Goal: Task Accomplishment & Management: Use online tool/utility

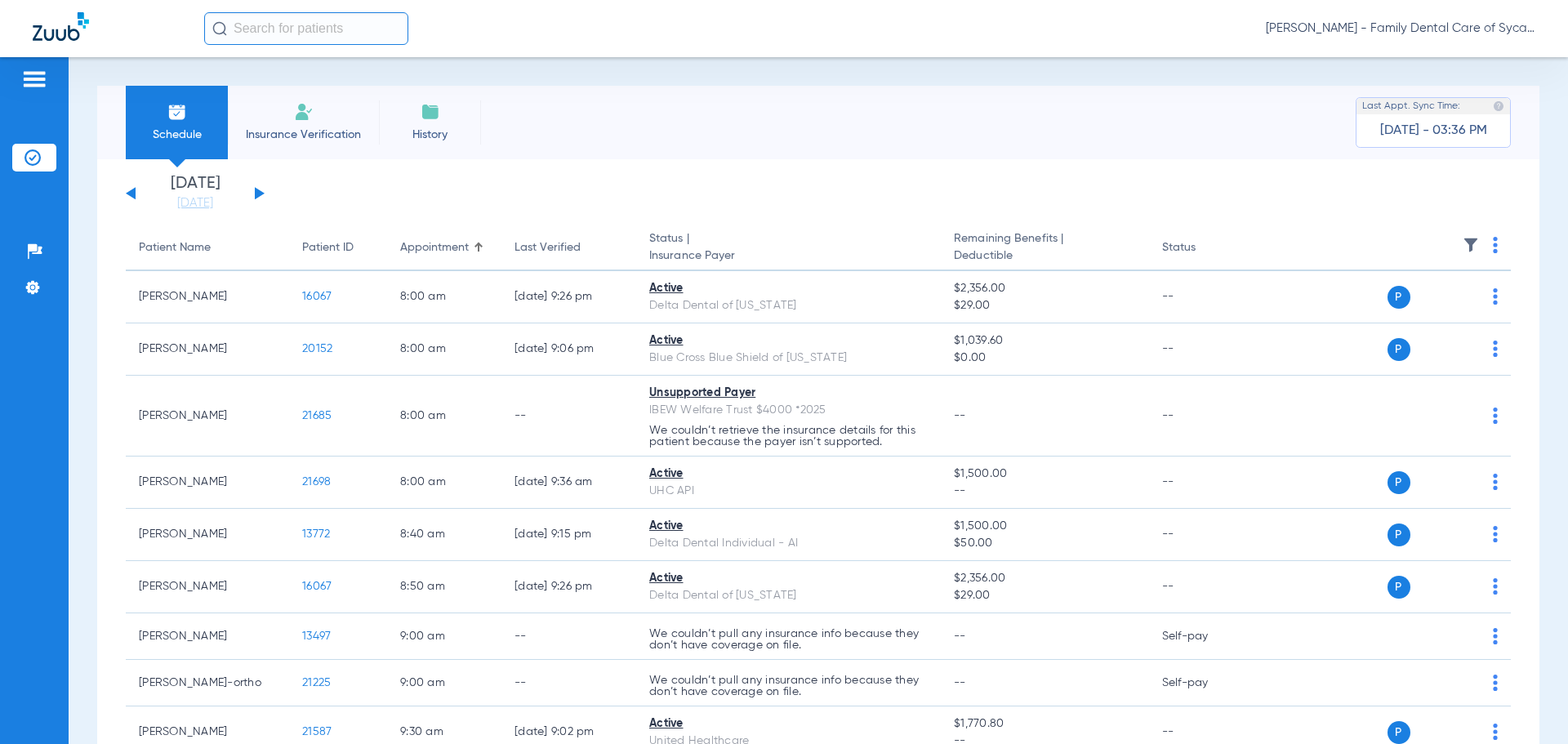
click at [343, 128] on span "Insurance Verification" at bounding box center [303, 134] width 126 height 17
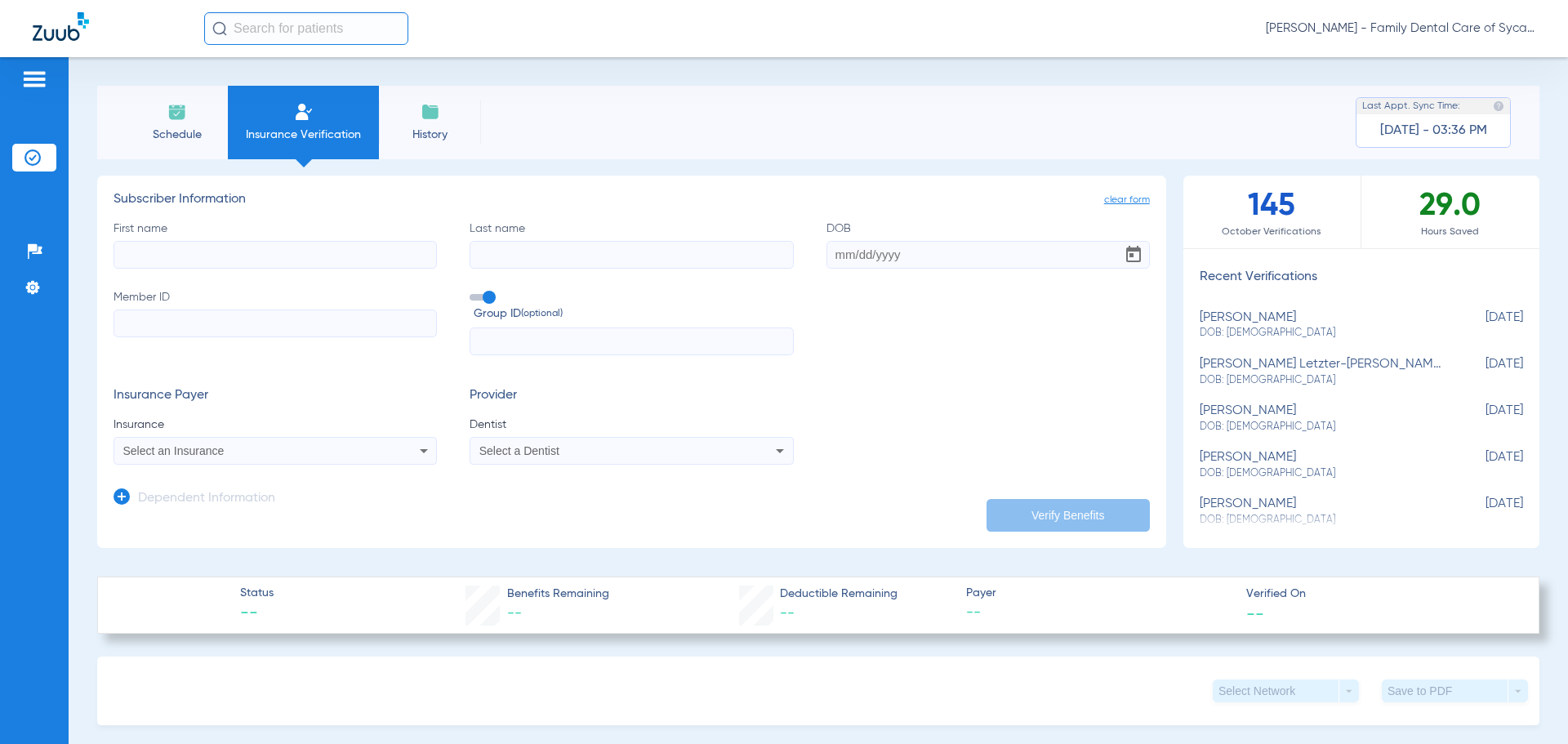
click at [275, 257] on input "First name" at bounding box center [274, 255] width 323 height 28
type input "[PERSON_NAME]"
click at [552, 259] on input "Last name" at bounding box center [631, 255] width 323 height 28
type input "[PERSON_NAME]"
click at [828, 252] on input "DOB" at bounding box center [988, 255] width 323 height 28
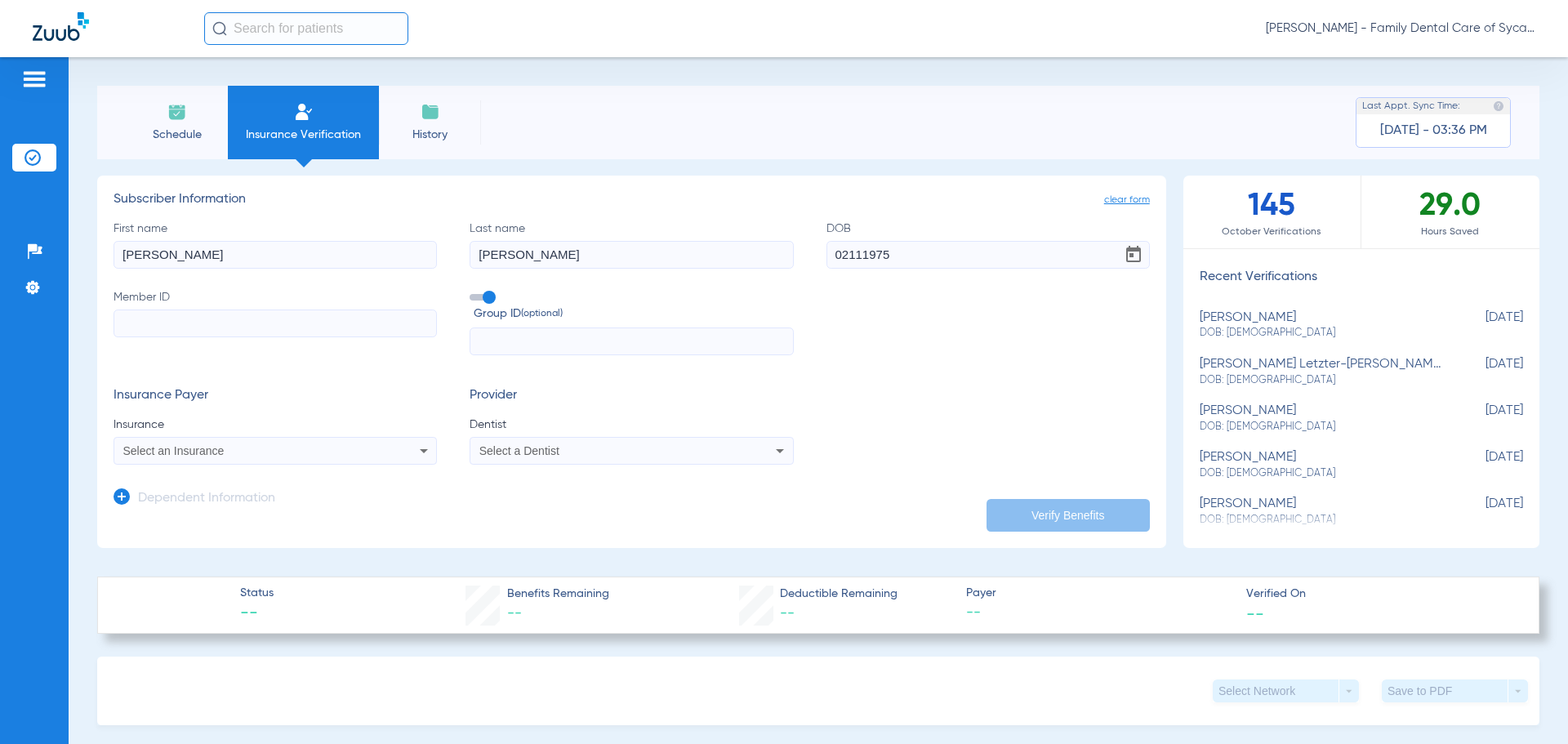
type input "[DATE]"
click at [177, 320] on input "Member ID" at bounding box center [274, 323] width 323 height 28
click at [416, 452] on icon at bounding box center [424, 450] width 19 height 19
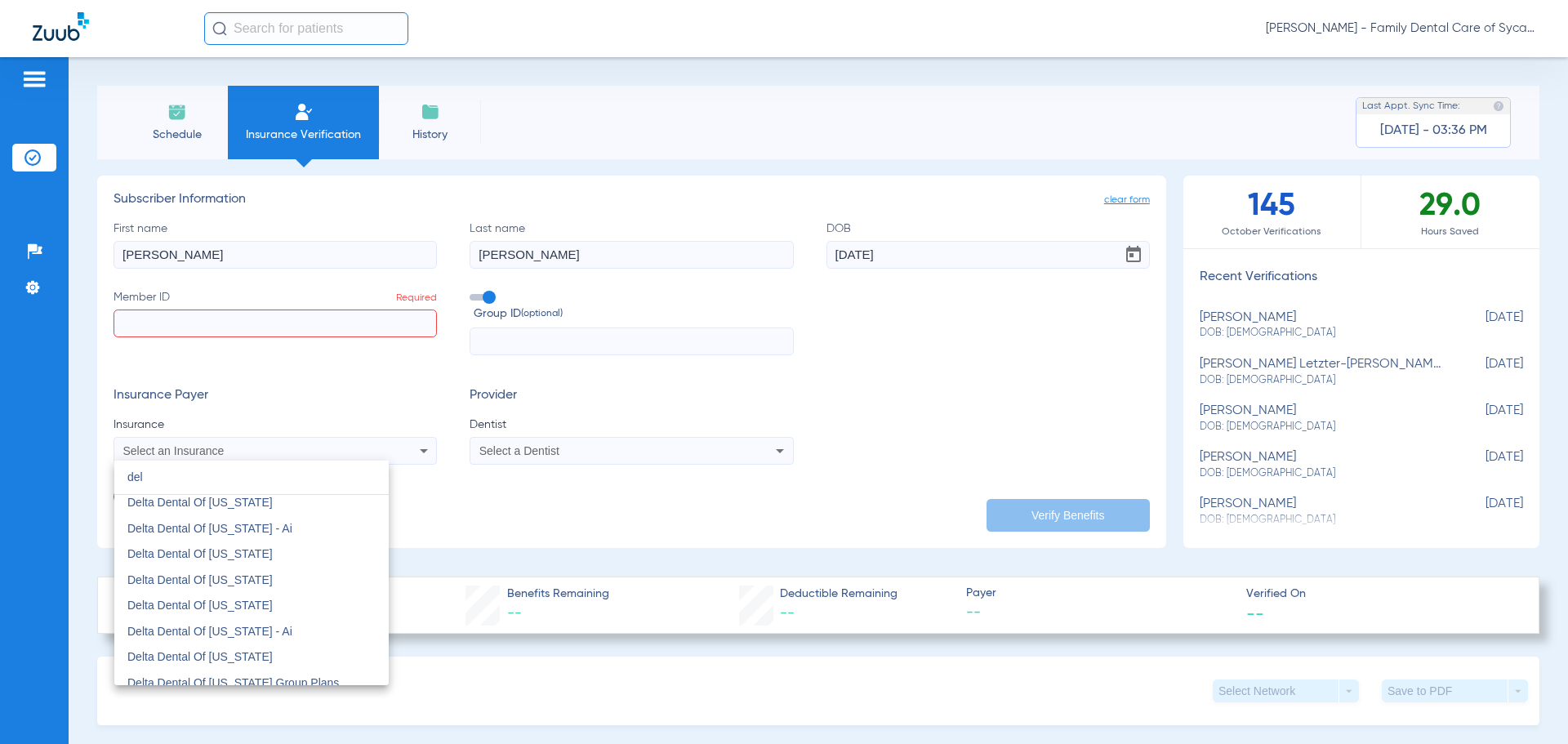
scroll to position [654, 0]
type input "del"
click at [181, 581] on span "Delta Dental Of [US_STATE]" at bounding box center [200, 575] width 145 height 13
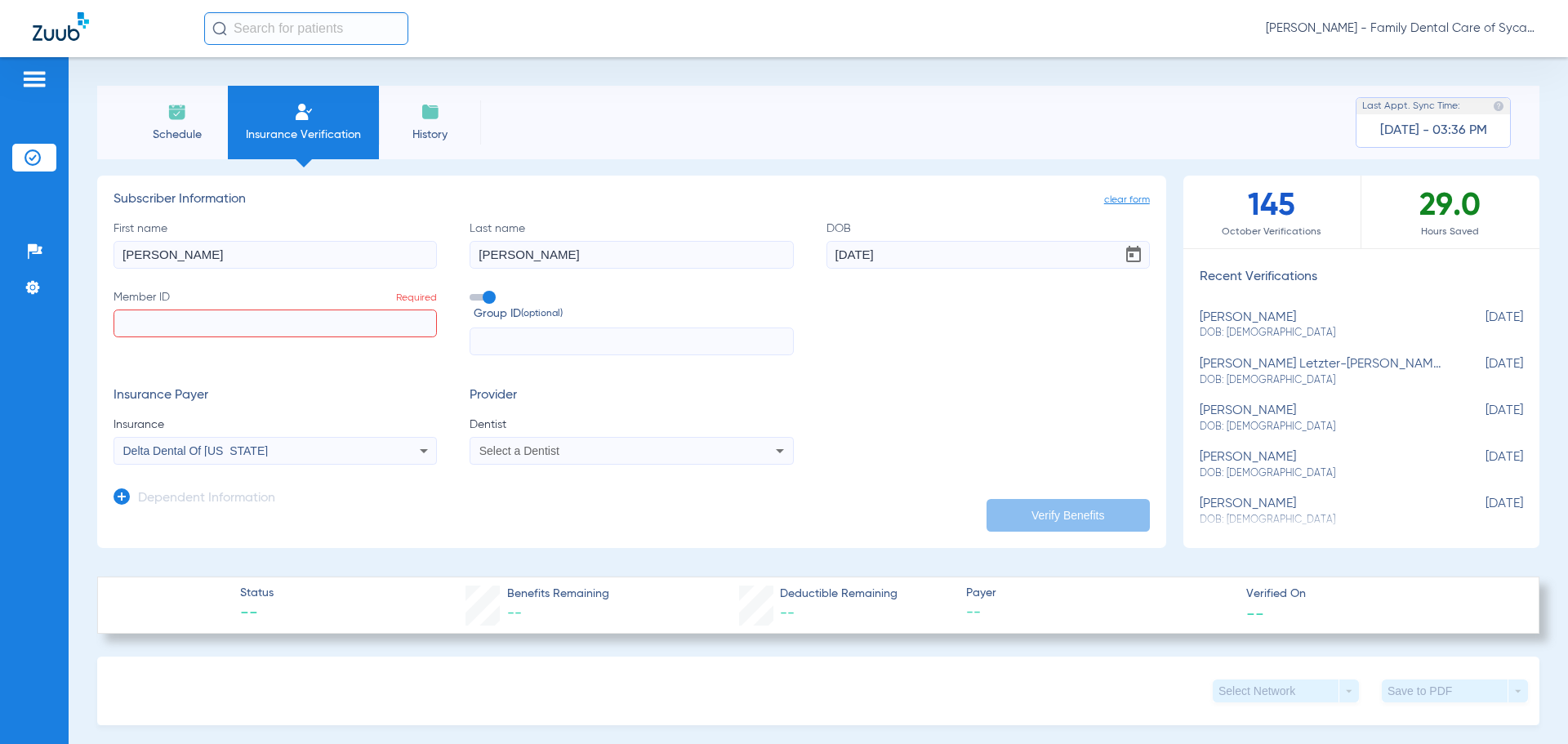
click at [139, 329] on input "Member ID Required" at bounding box center [274, 323] width 323 height 28
click at [213, 328] on input "Member ID Required" at bounding box center [274, 323] width 323 height 28
paste input "118990293001"
type input "118990293001"
click at [424, 455] on icon at bounding box center [424, 450] width 19 height 19
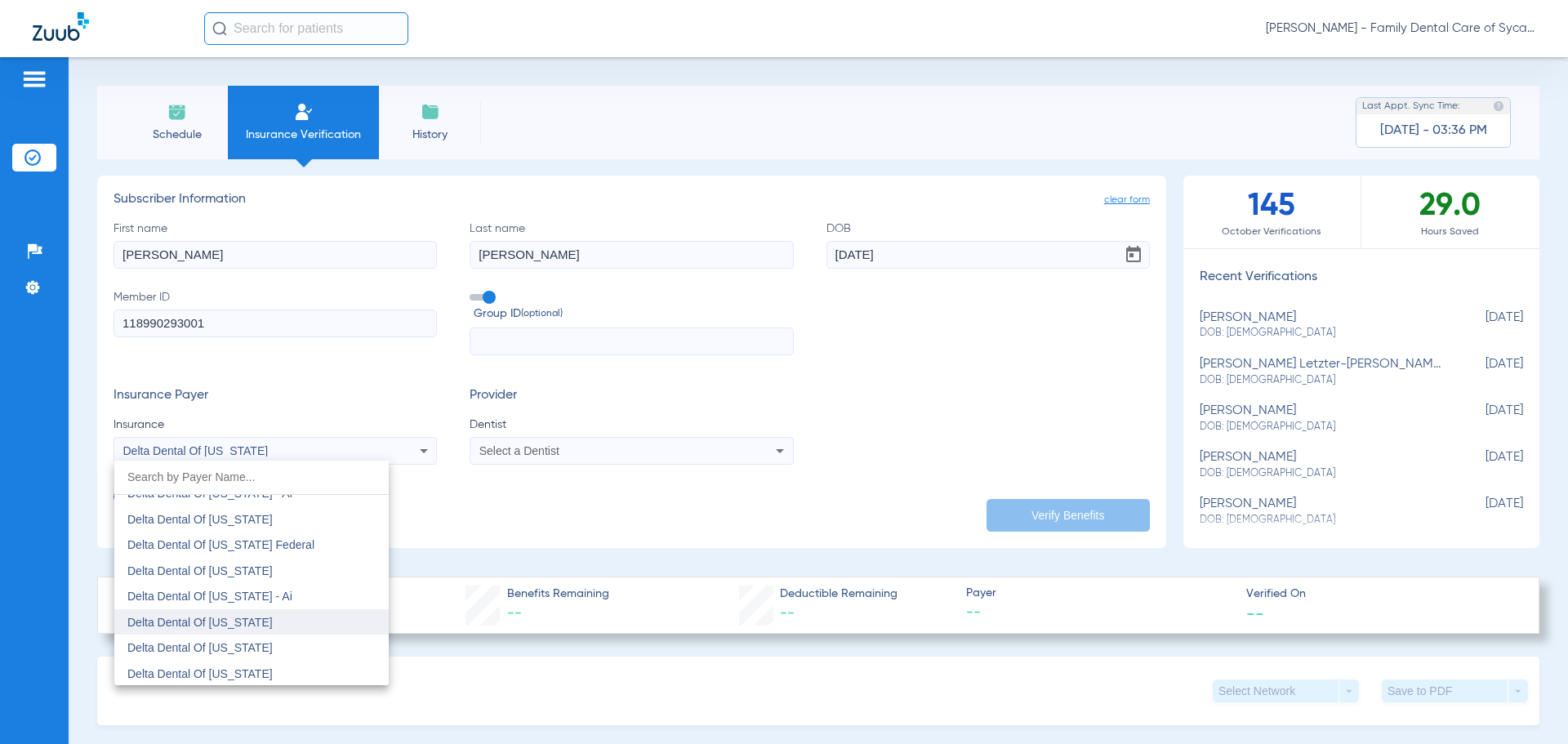
scroll to position [3124, 0]
click at [307, 552] on mat-option "Delta Dental Of [US_STATE]" at bounding box center [251, 548] width 274 height 26
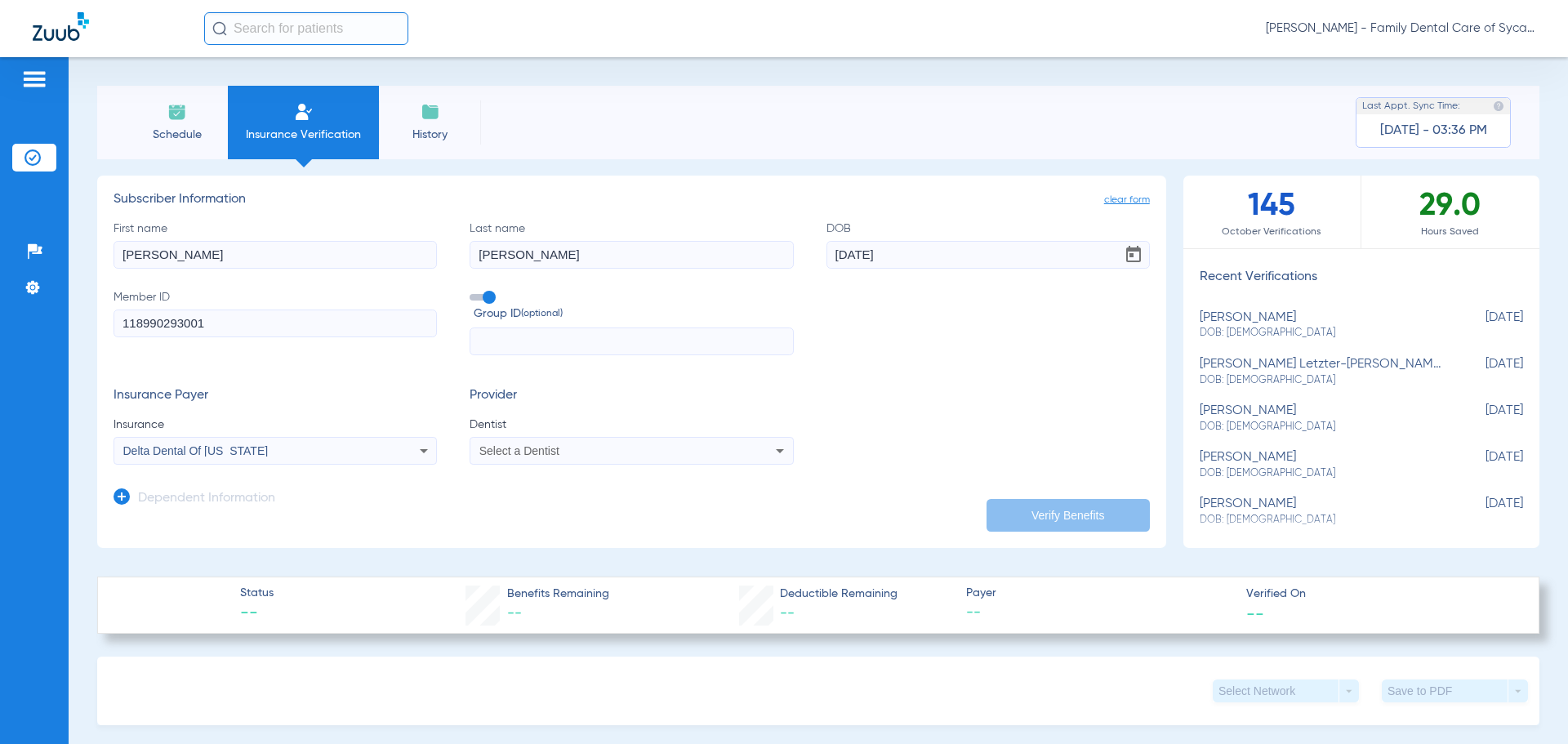
click at [772, 451] on icon at bounding box center [779, 450] width 19 height 19
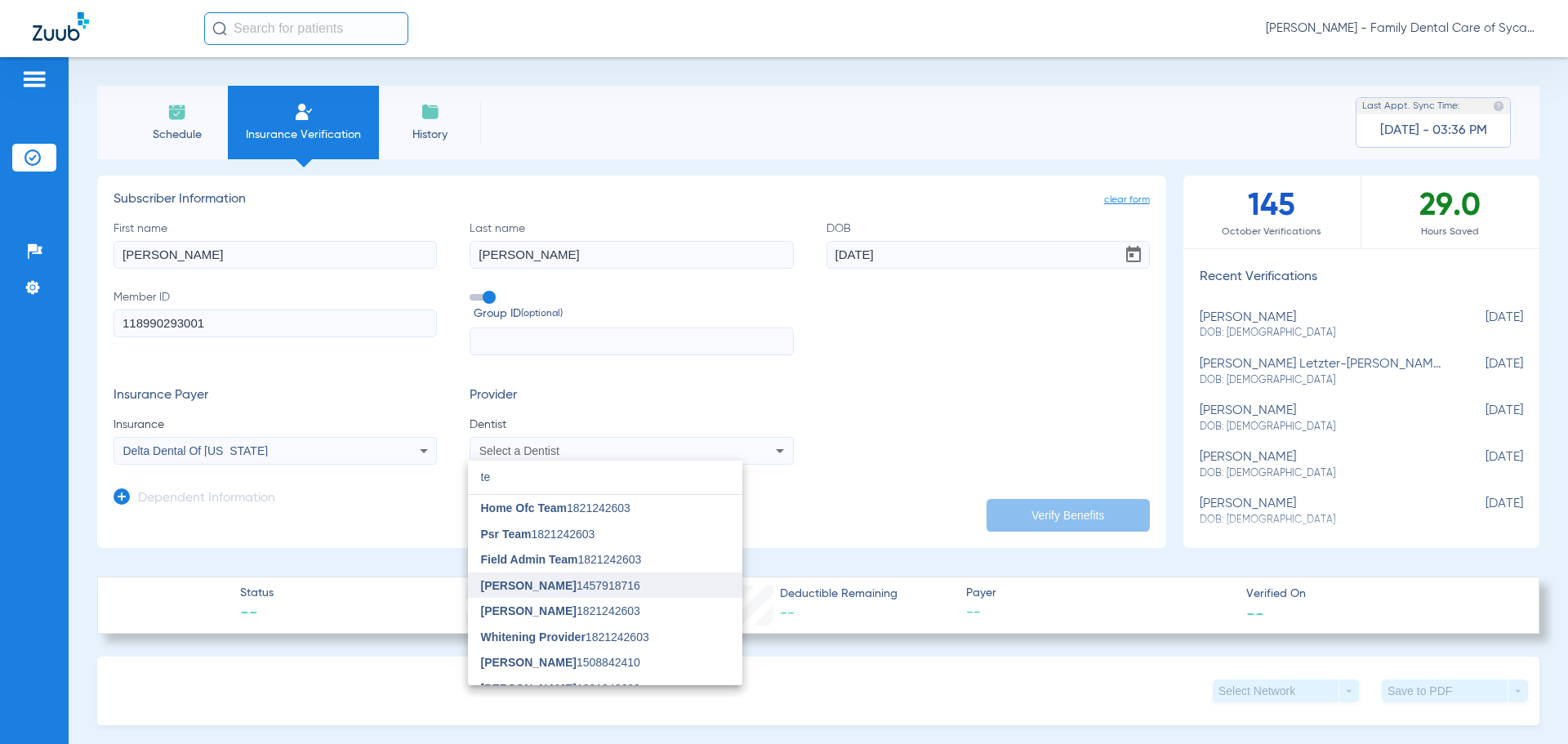
type input "te"
click at [575, 583] on span "[PERSON_NAME]" at bounding box center [528, 586] width 96 height 13
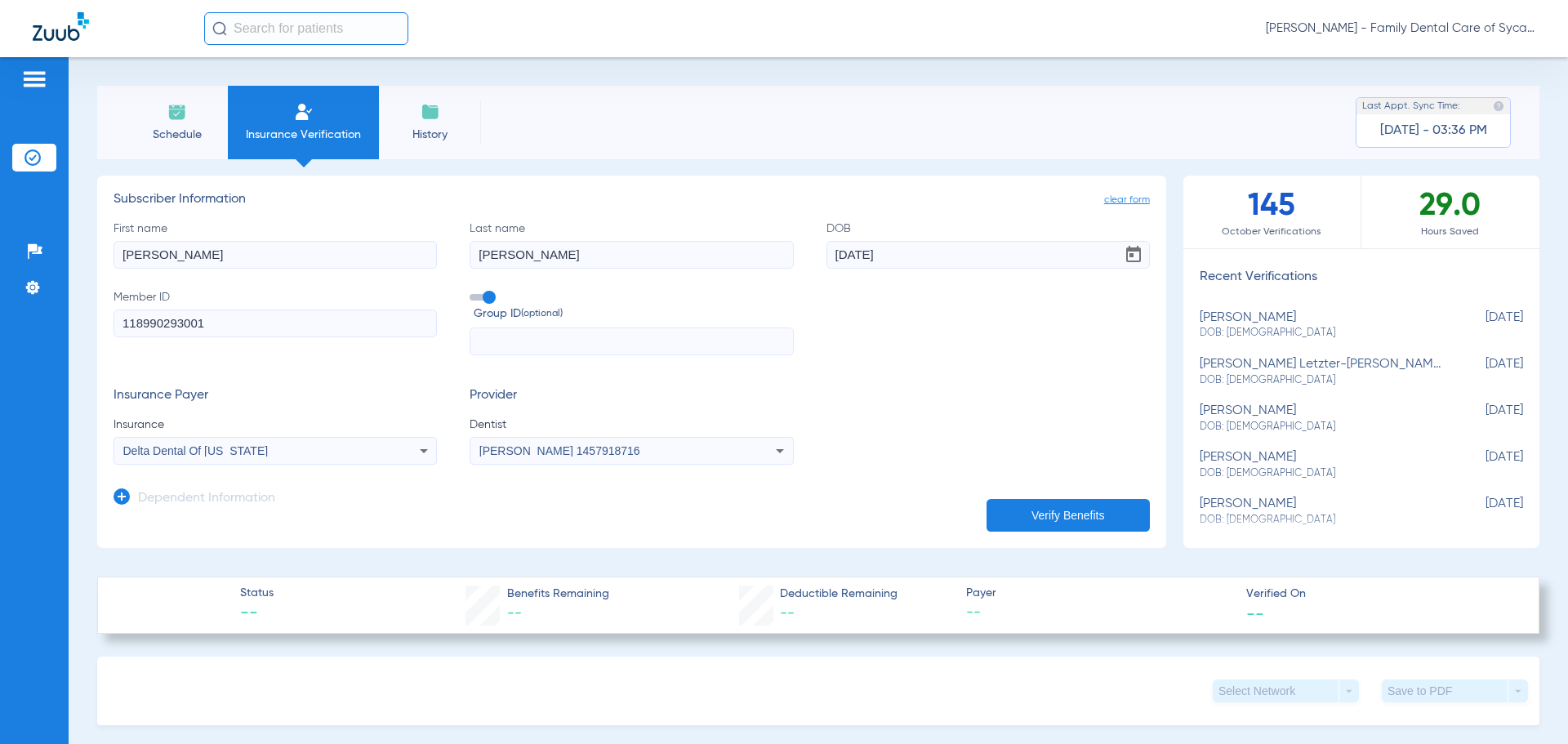
click at [1058, 517] on button "Verify Benefits" at bounding box center [1067, 515] width 163 height 32
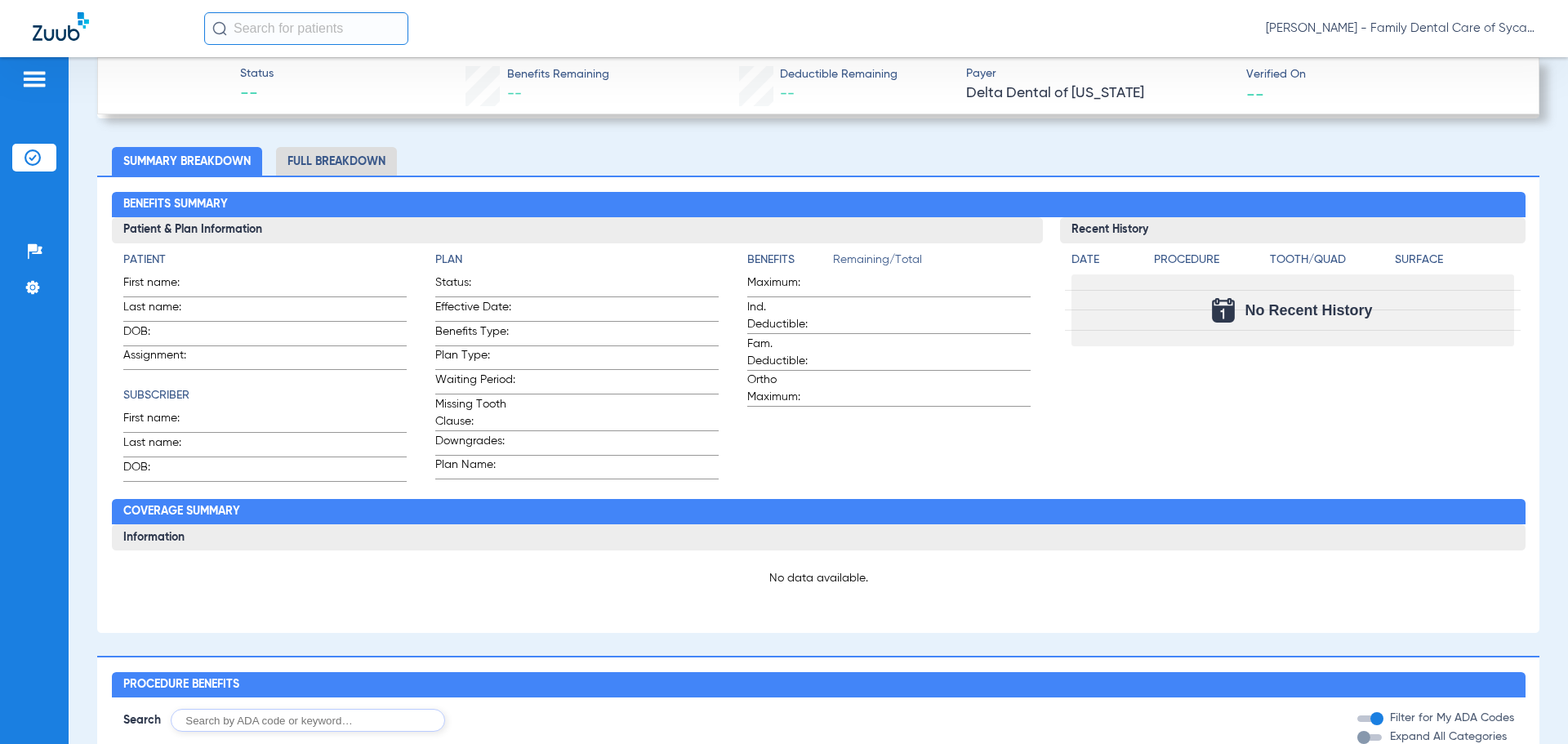
scroll to position [664, 0]
